Goal: Navigation & Orientation: Find specific page/section

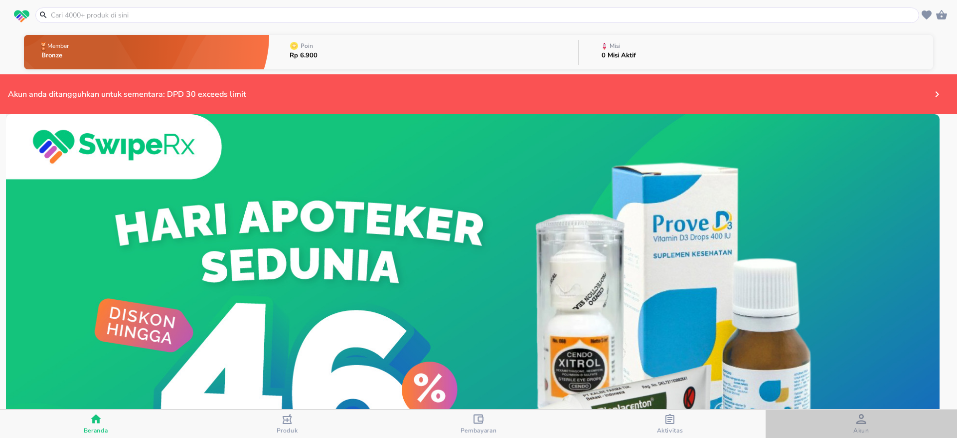
click at [858, 429] on span "Akun" at bounding box center [862, 430] width 16 height 8
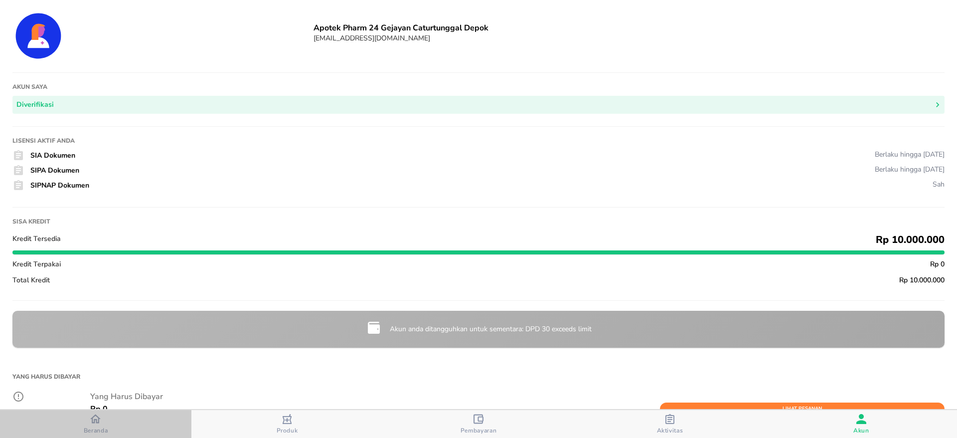
click at [91, 421] on icon "button" at bounding box center [95, 418] width 10 height 10
